Goal: Task Accomplishment & Management: Use online tool/utility

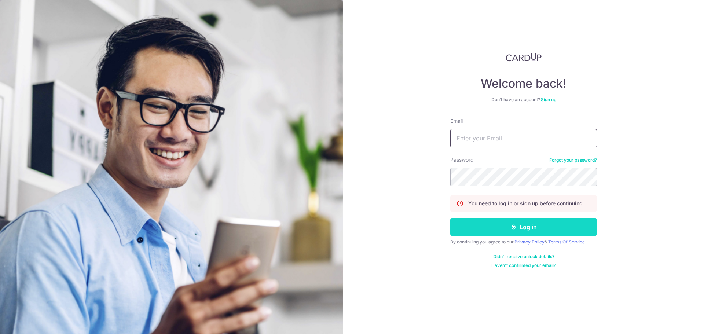
type input "[EMAIL_ADDRESS][DOMAIN_NAME]"
click at [531, 229] on button "Log in" at bounding box center [524, 227] width 147 height 18
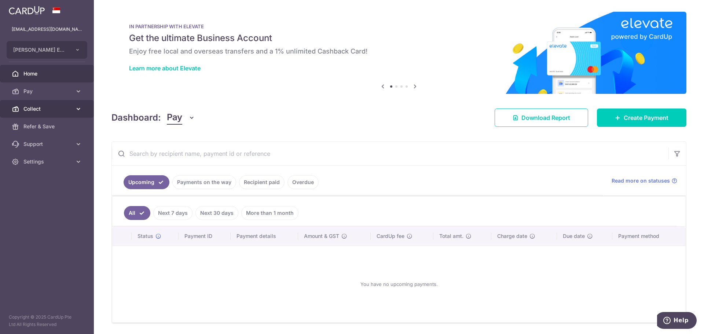
click at [64, 112] on span "Collect" at bounding box center [47, 108] width 48 height 7
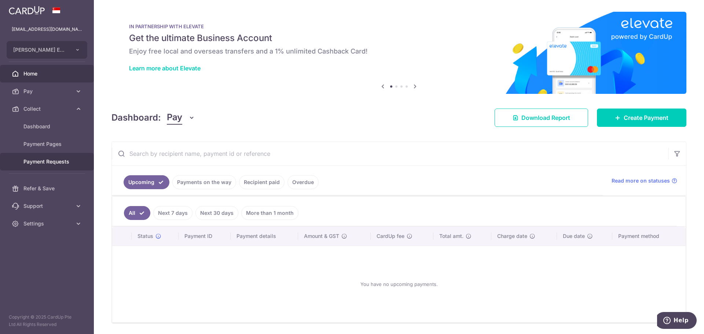
click at [71, 156] on link "Payment Requests" at bounding box center [47, 162] width 94 height 18
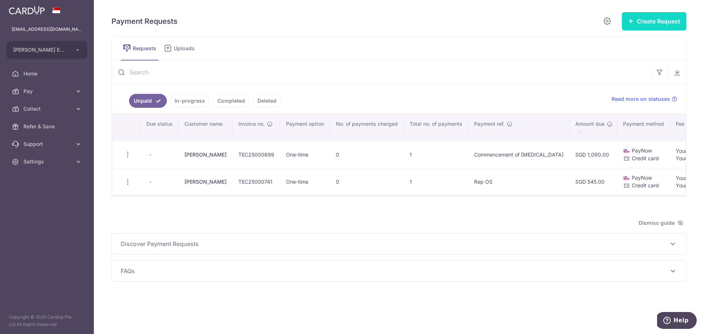
click at [636, 21] on button "Create Request" at bounding box center [654, 21] width 65 height 18
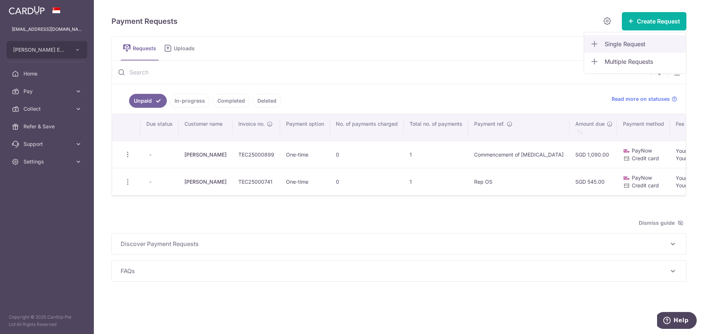
click at [627, 43] on span "Single Request" at bounding box center [643, 44] width 76 height 9
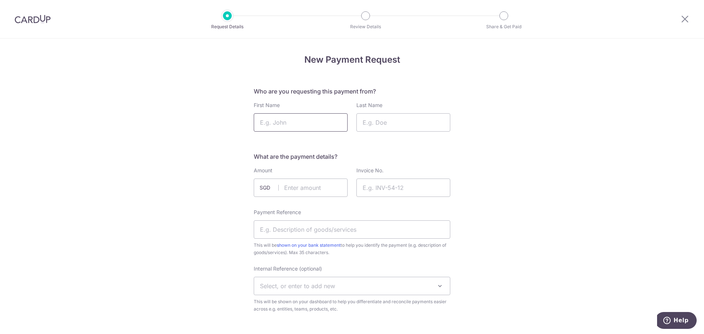
click at [295, 121] on input "First Name" at bounding box center [301, 122] width 94 height 18
type input "Lucas"
type input "A"
type input "Sim"
type input "545.00"
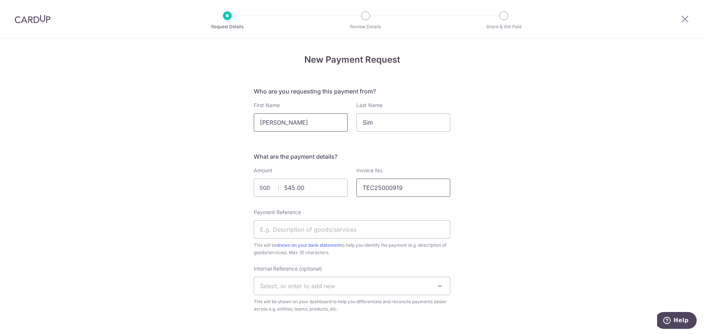
type input "TEC25000919"
type input "Rep OD"
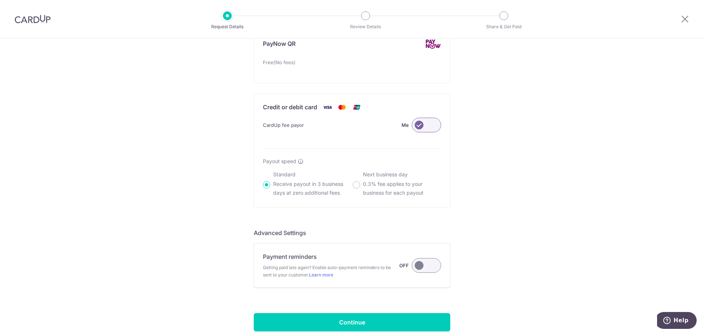
scroll to position [495, 0]
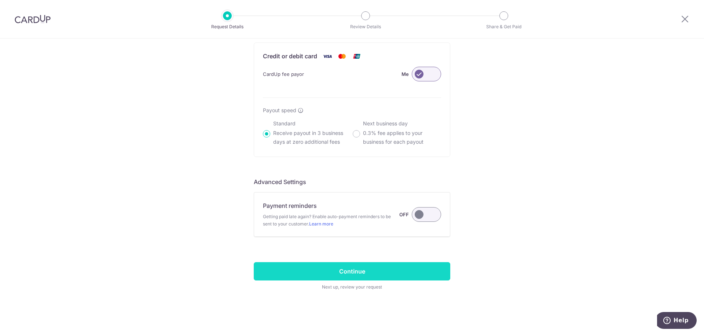
click at [354, 276] on input "Continue" at bounding box center [352, 271] width 197 height 18
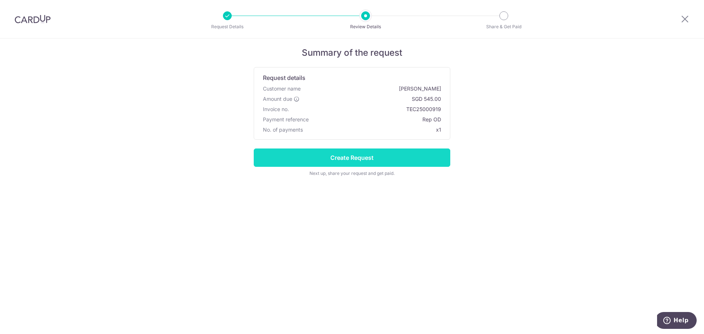
click at [357, 156] on input "Create Request" at bounding box center [352, 158] width 197 height 18
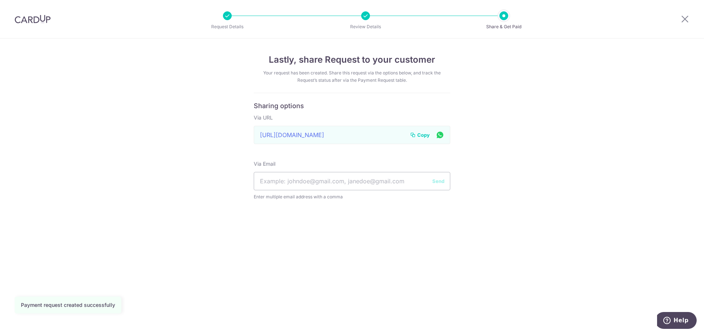
click at [426, 135] on span "Copy" at bounding box center [424, 134] width 12 height 7
